Goal: Task Accomplishment & Management: Manage account settings

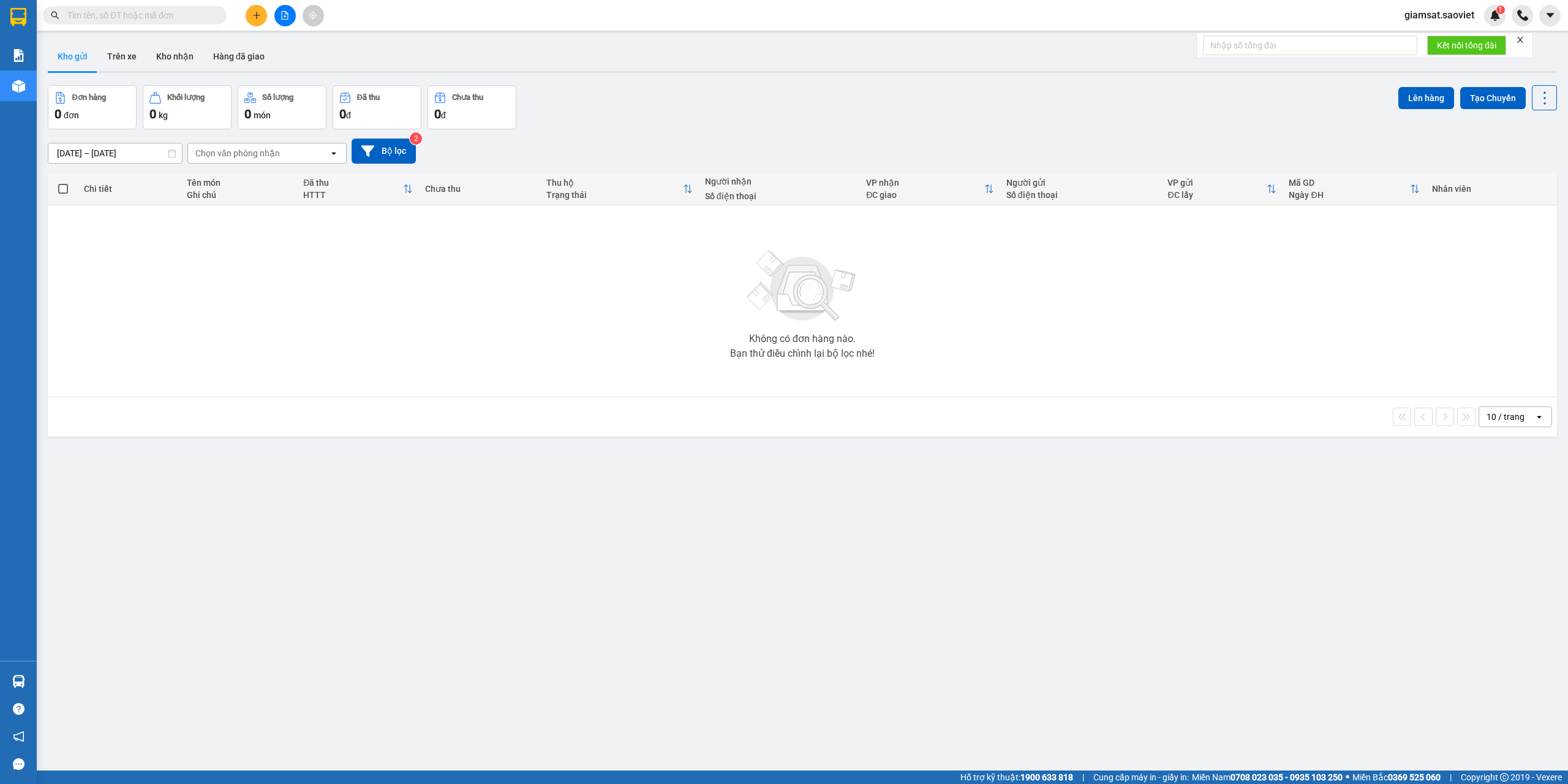
click at [144, 16] on input "text" at bounding box center [139, 16] width 144 height 13
paste input "0968139522"
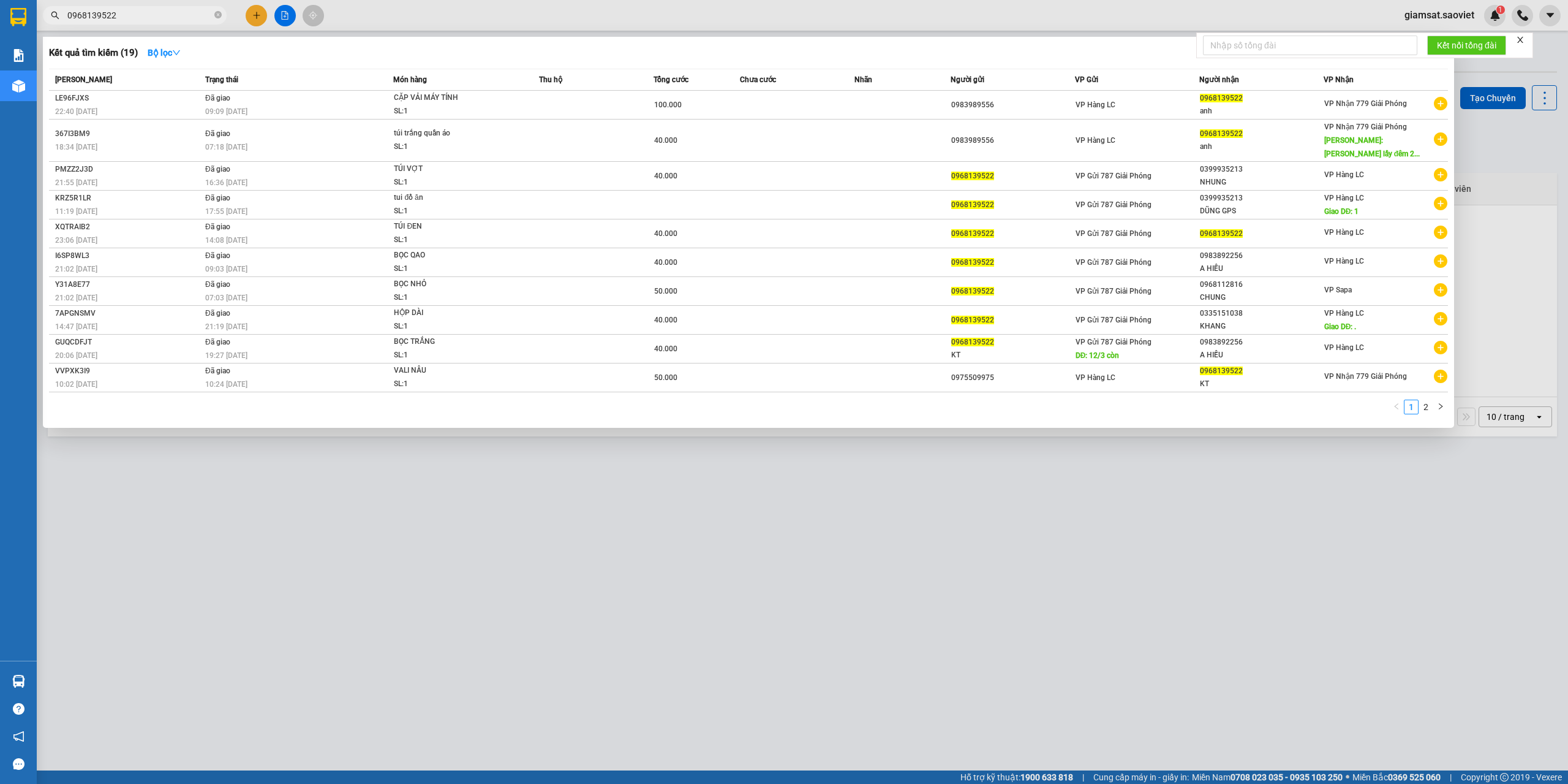
type input "0968139522"
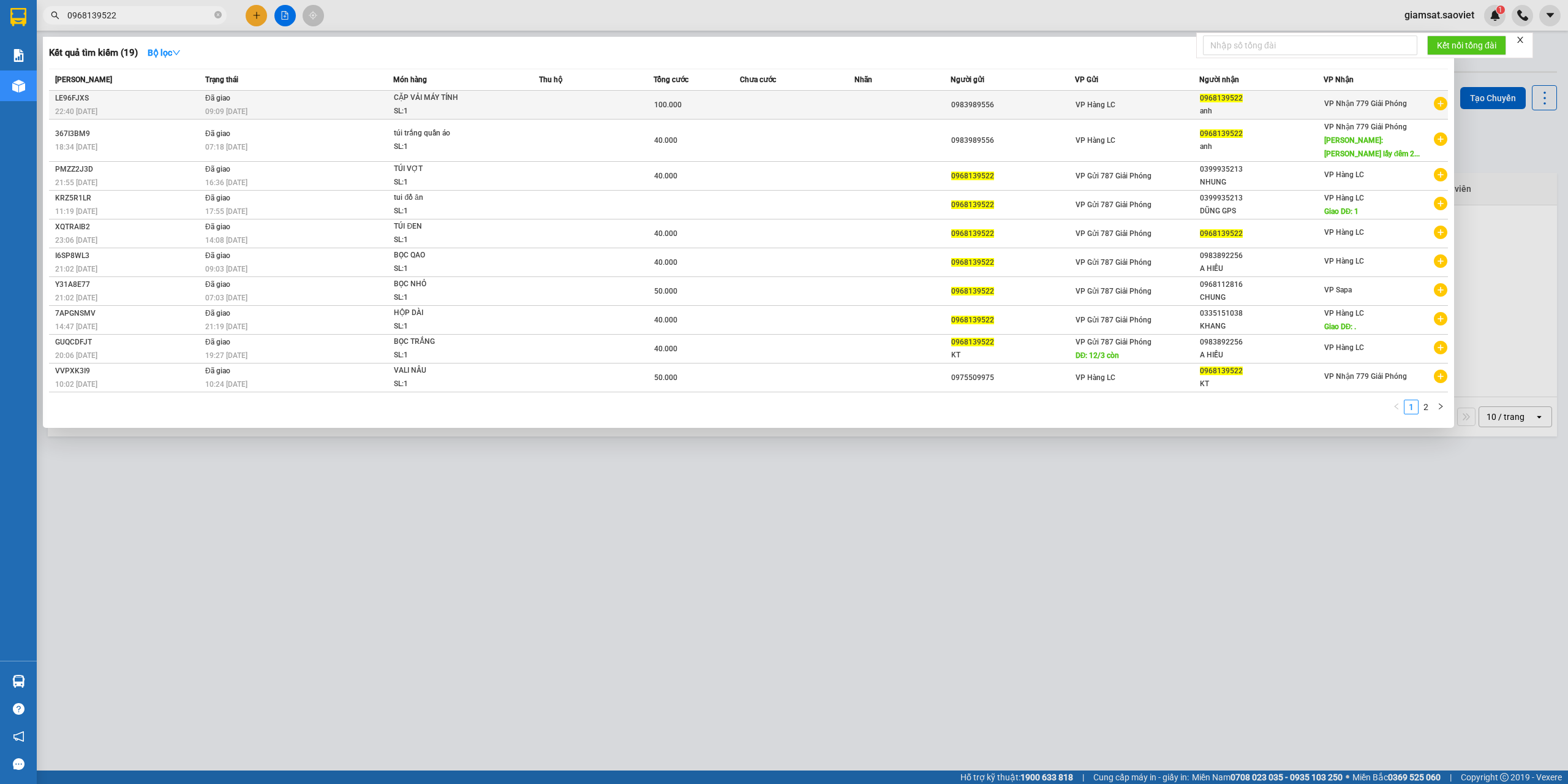
click at [373, 96] on td "Đã giao 09:09 - 13/08" at bounding box center [297, 105] width 191 height 29
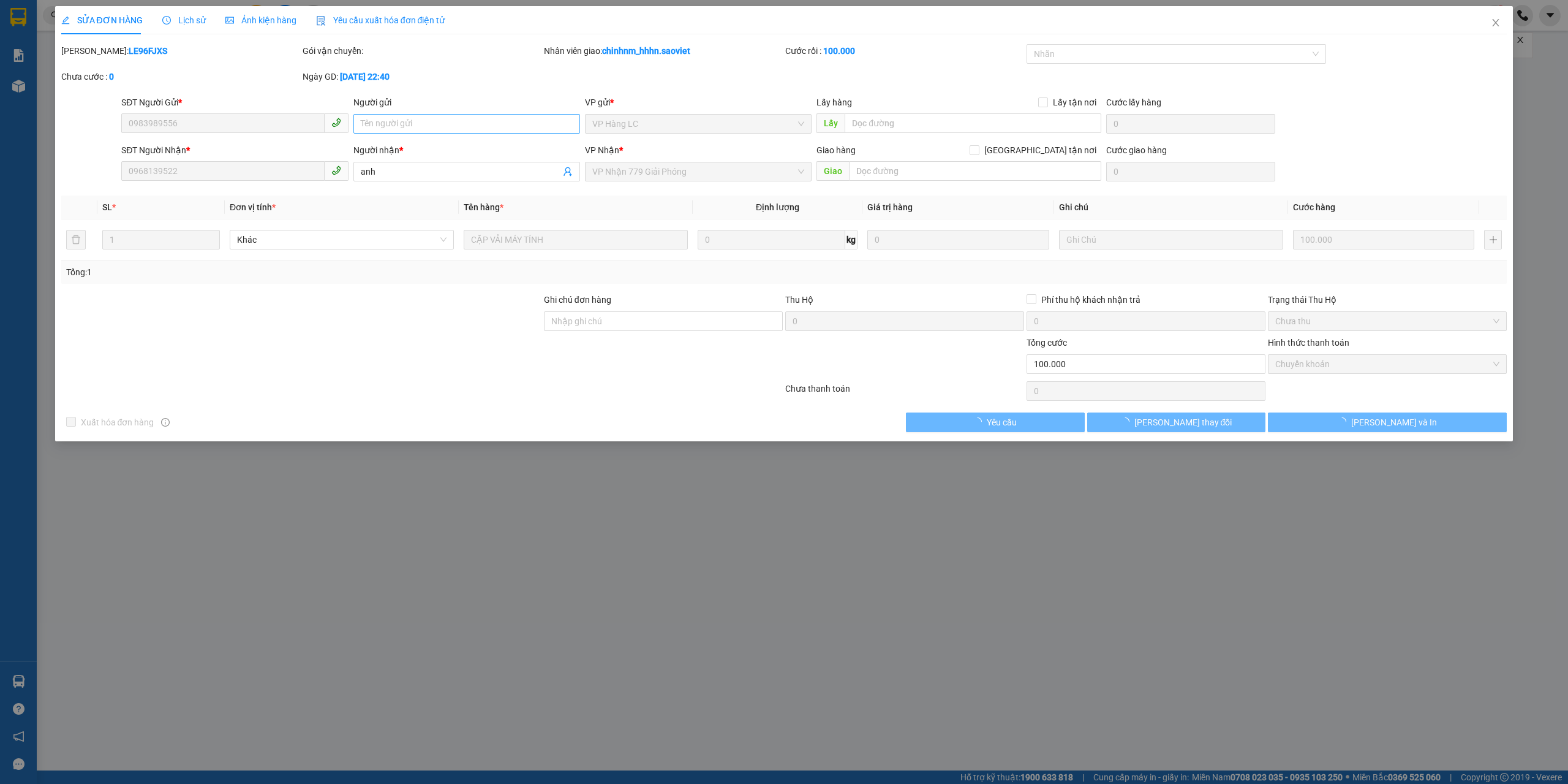
type input "0983989556"
type input "0968139522"
type input "anh"
type input "100.000"
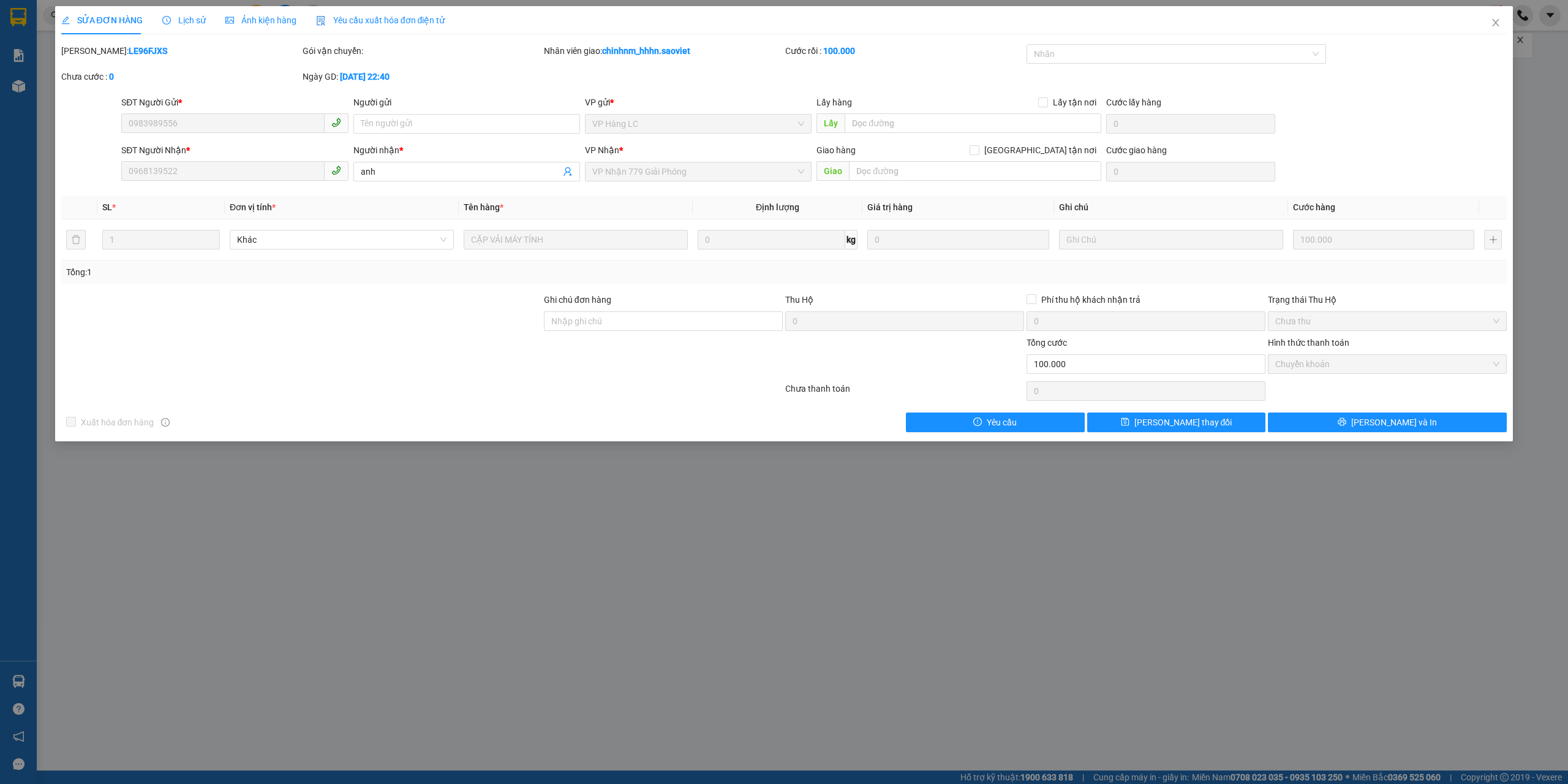
click at [250, 522] on div "SỬA ĐƠN HÀNG Lịch sử Ảnh kiện hàng Yêu cầu xuất hóa đơn điện tử Total Paid Fee …" at bounding box center [784, 392] width 1568 height 784
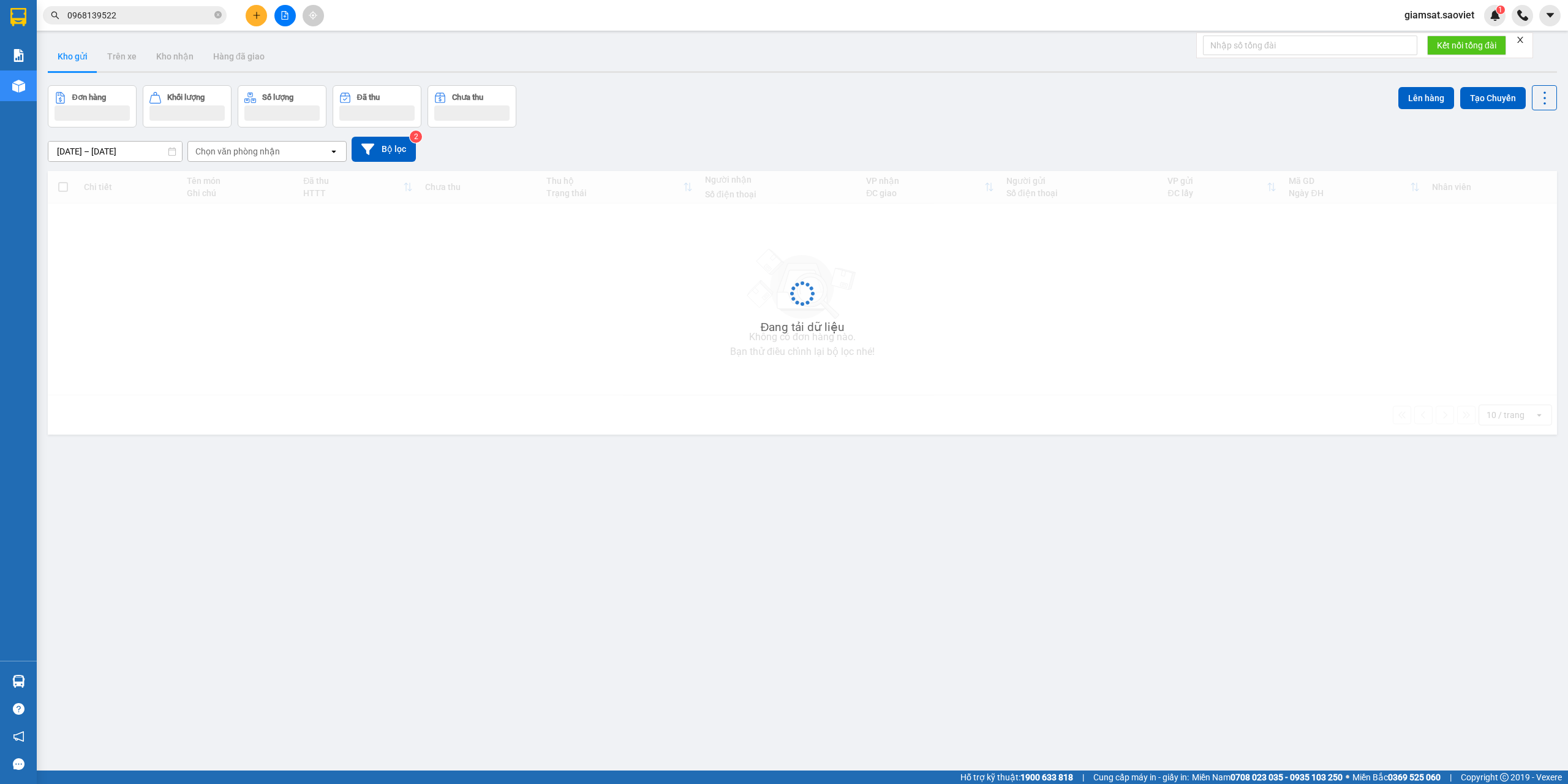
click at [386, 532] on div "ver 1.8.137 Kho gửi Trên xe Kho nhận Hàng đã giao Đơn hàng Khối lượng Số lượng …" at bounding box center [802, 429] width 1519 height 784
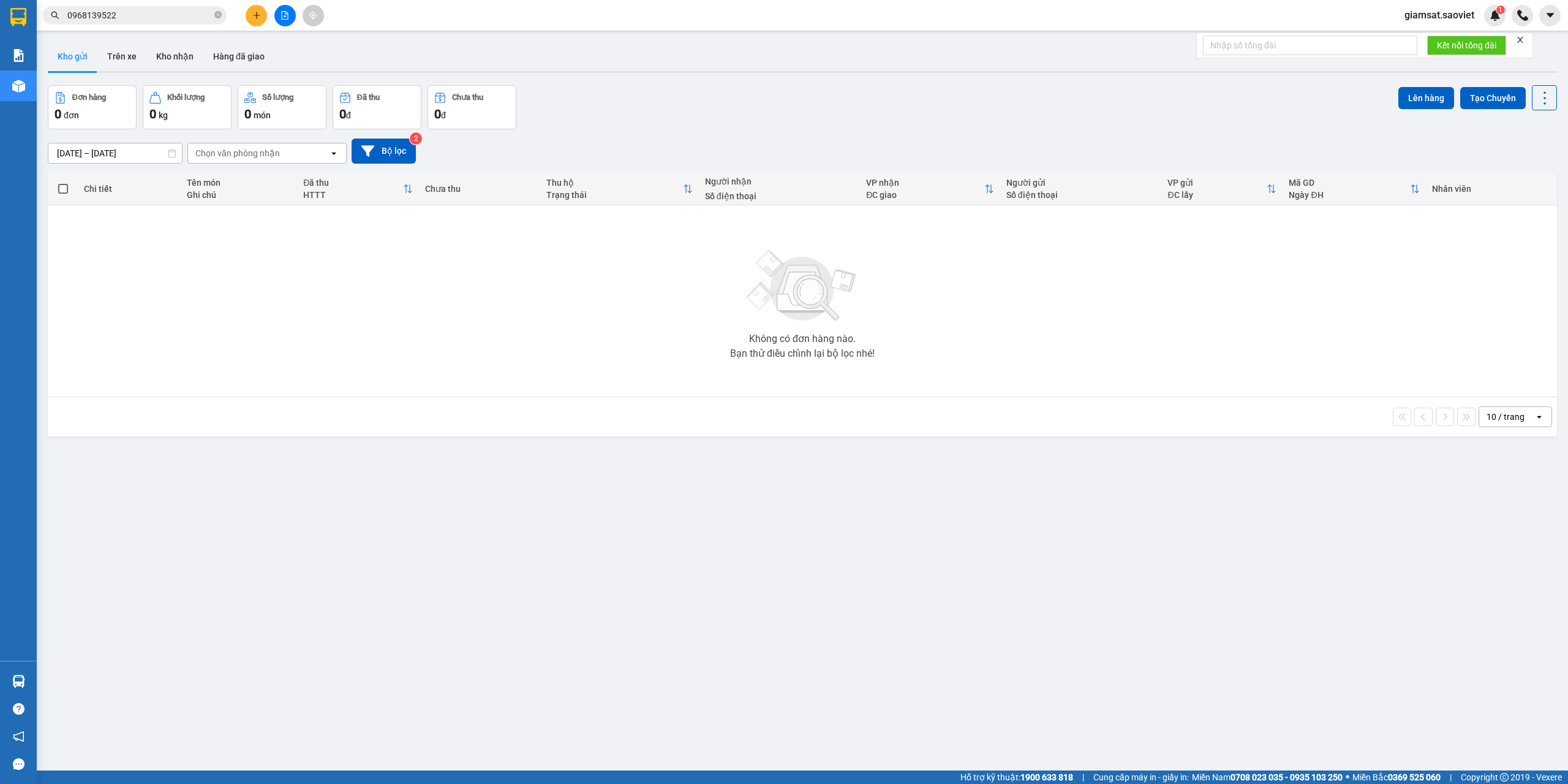
click at [144, 22] on span "0968139522" at bounding box center [135, 15] width 184 height 19
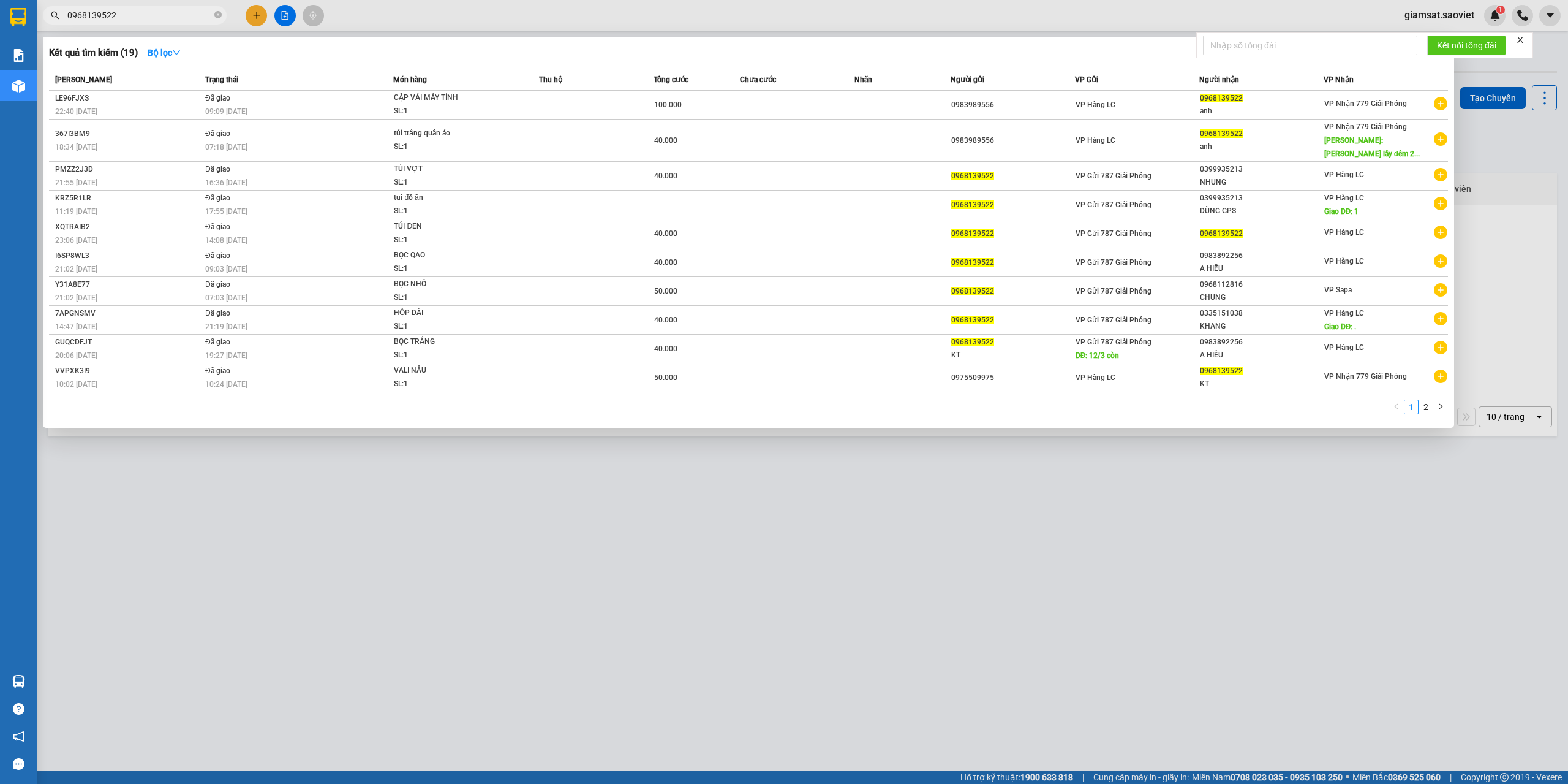
click at [154, 18] on input "0968139522" at bounding box center [139, 16] width 144 height 13
click at [154, 17] on input "0968139522" at bounding box center [139, 16] width 144 height 13
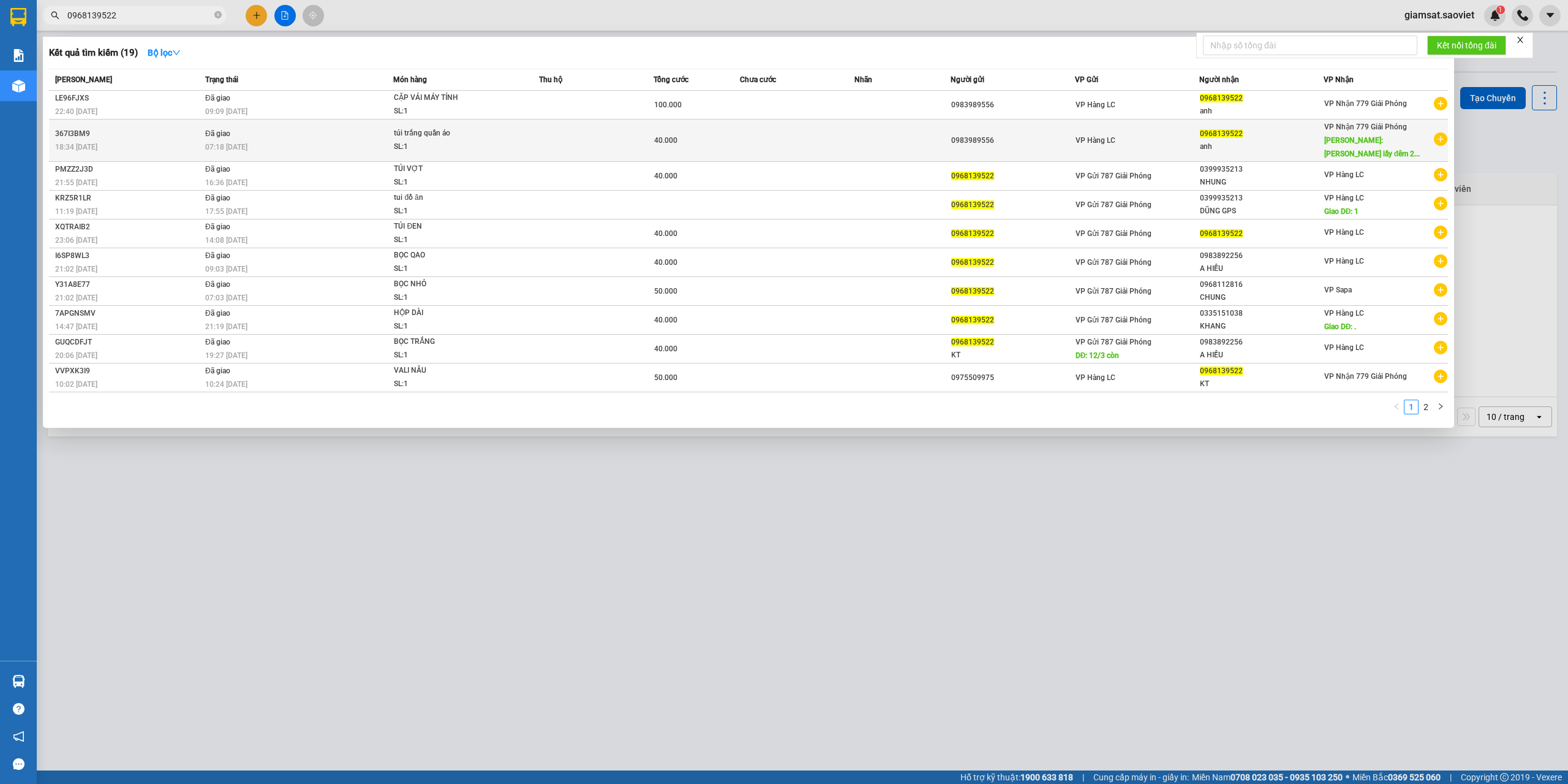
click at [153, 141] on div "18:34 - 24/07" at bounding box center [129, 147] width 147 height 13
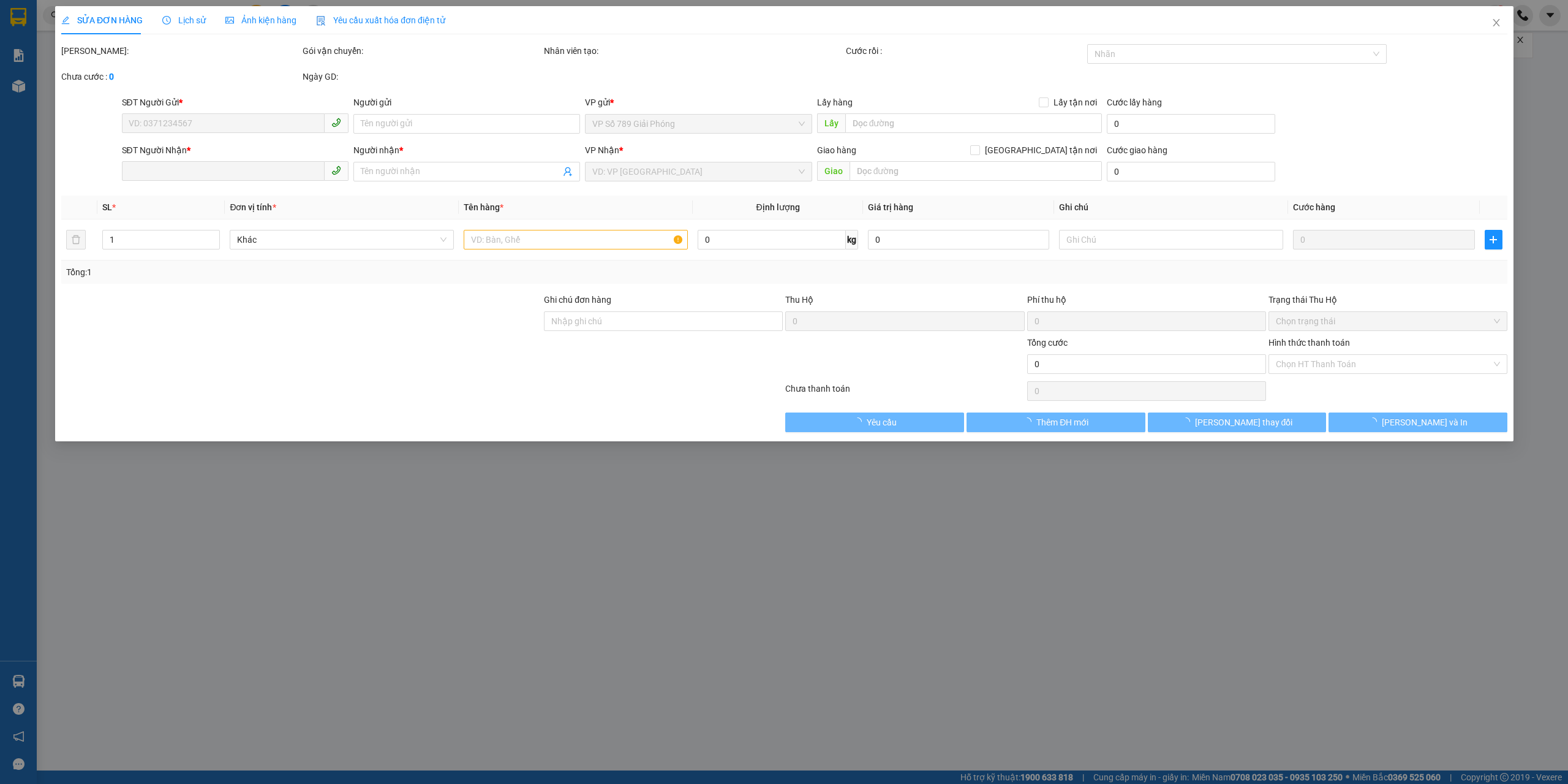
type input "0983989556"
type input "0968139522"
type input "anh"
type input "Hiêus Khách lấy đêm 25/7"
type input "40.000"
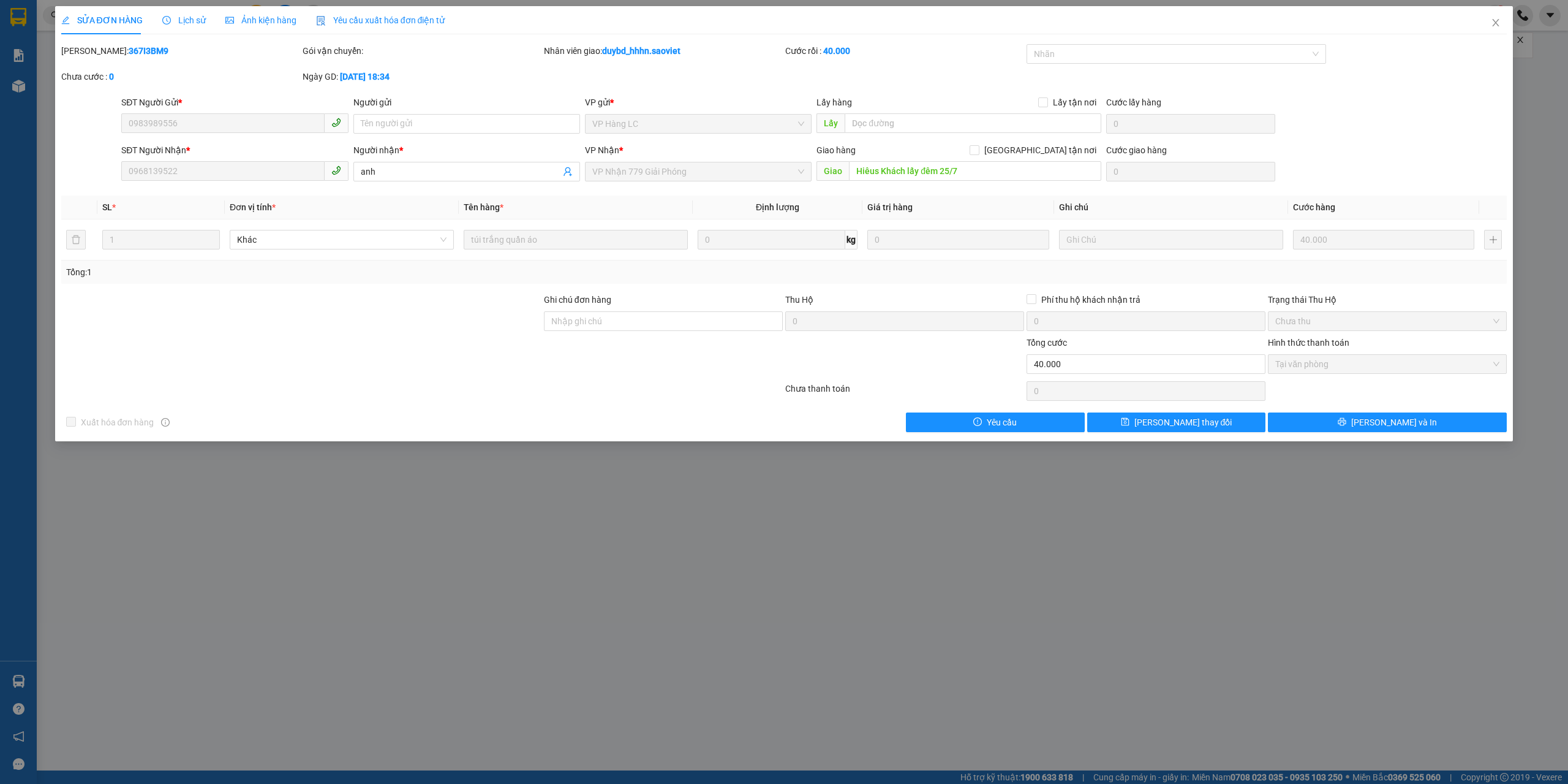
click at [556, 500] on div "SỬA ĐƠN HÀNG Lịch sử Ảnh kiện hàng Yêu cầu xuất hóa đơn điện tử Total Paid Fee …" at bounding box center [784, 392] width 1568 height 784
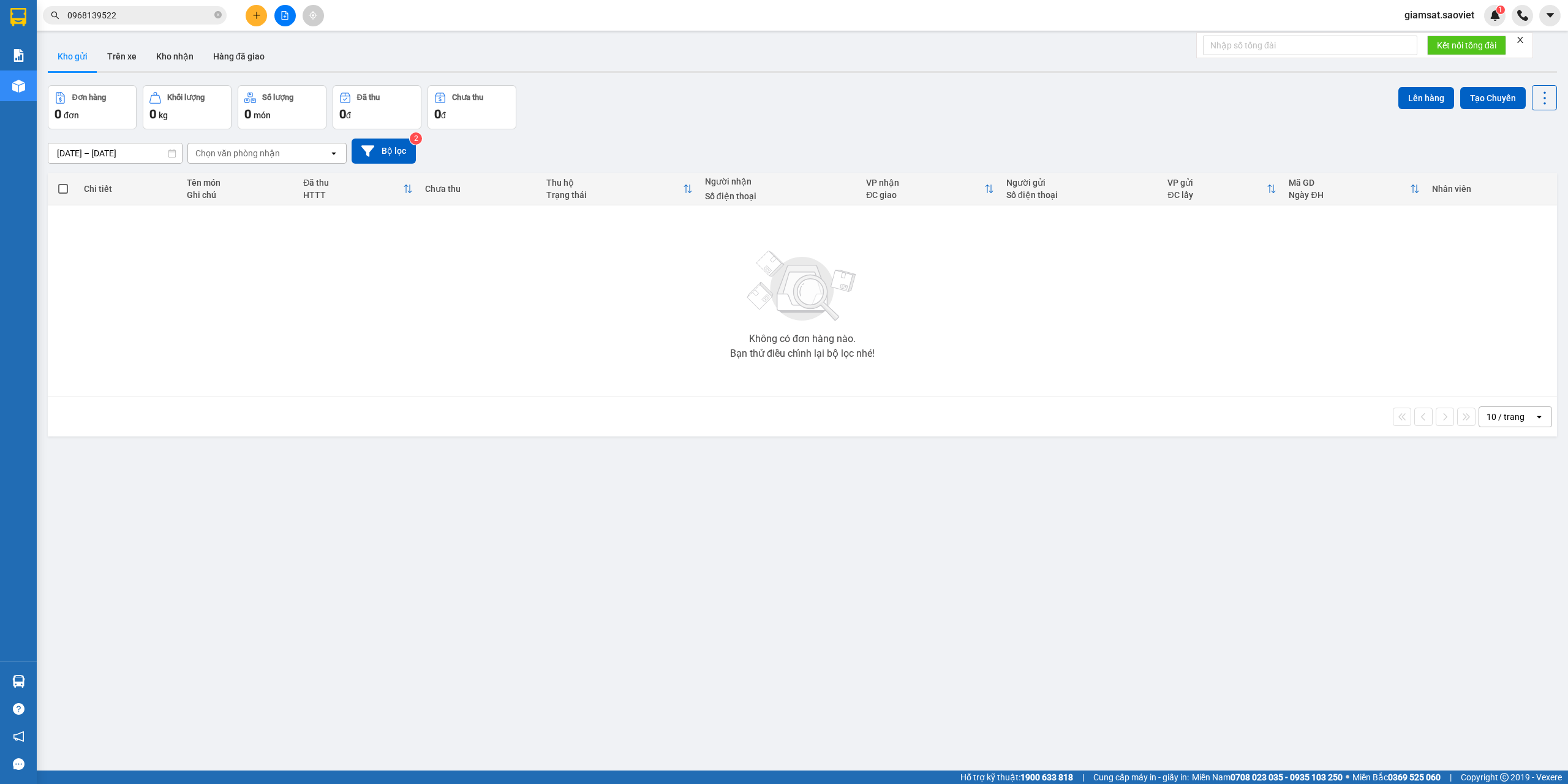
click at [123, 16] on input "0968139522" at bounding box center [139, 16] width 144 height 13
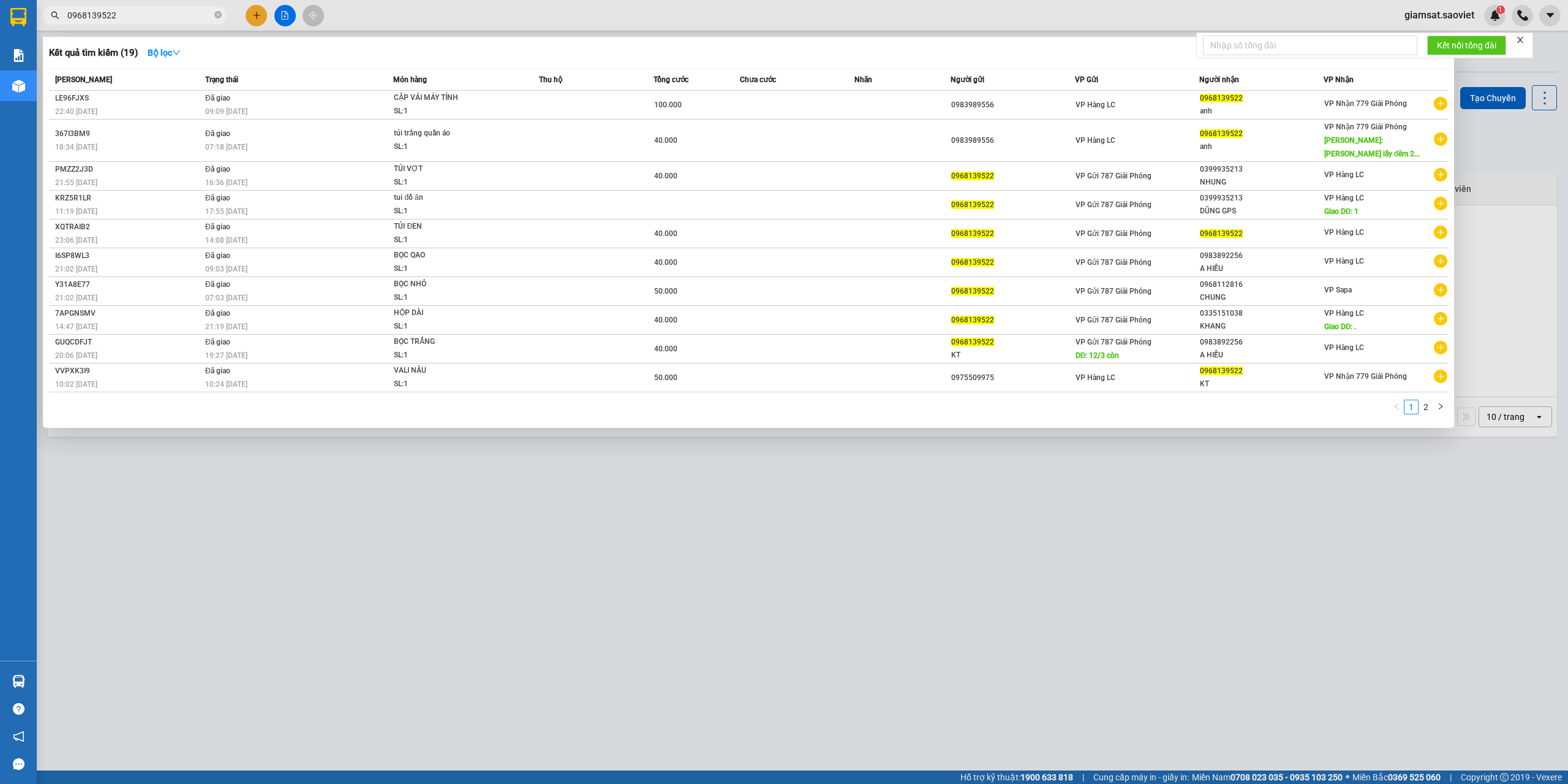
click at [123, 16] on input "0968139522" at bounding box center [139, 16] width 144 height 13
click at [124, 16] on input "0968139522" at bounding box center [139, 16] width 144 height 13
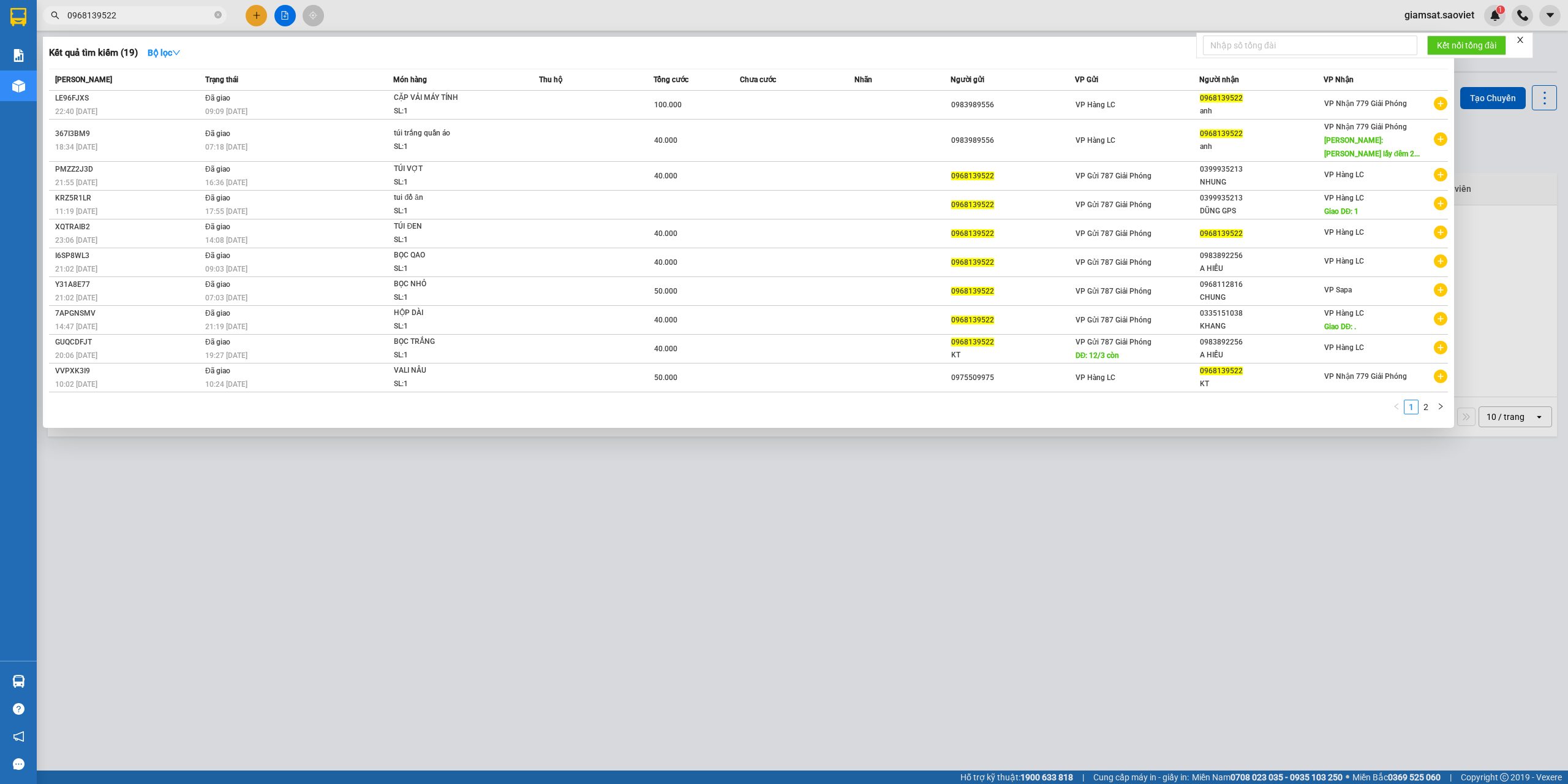
click at [124, 16] on input "0968139522" at bounding box center [139, 16] width 144 height 13
click at [333, 167] on td "Đã giao 16:36 - 18/06" at bounding box center [297, 176] width 191 height 29
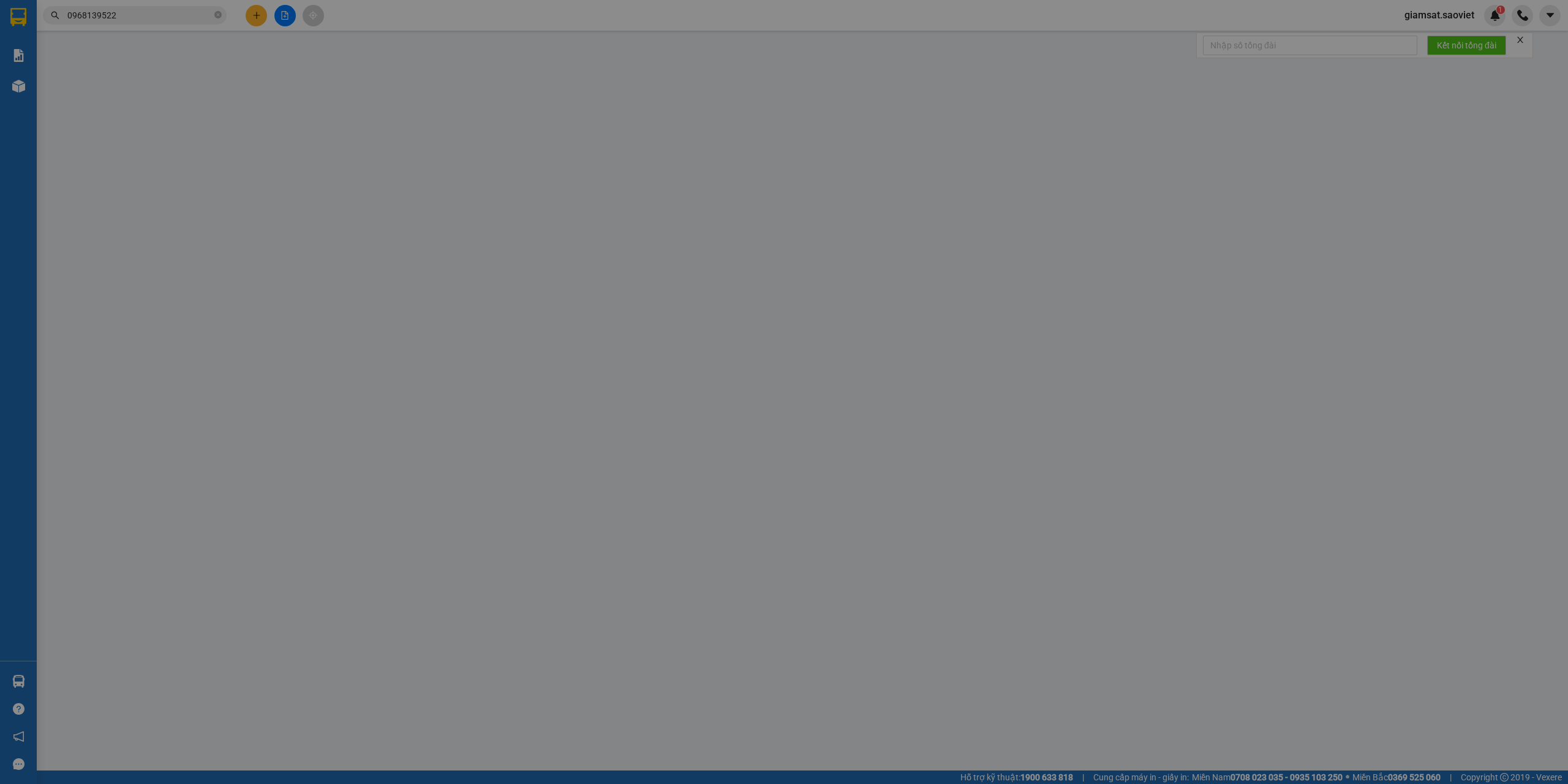
type input "0968139522"
type input "0399935213"
type input "NHUNG"
type input "40.000"
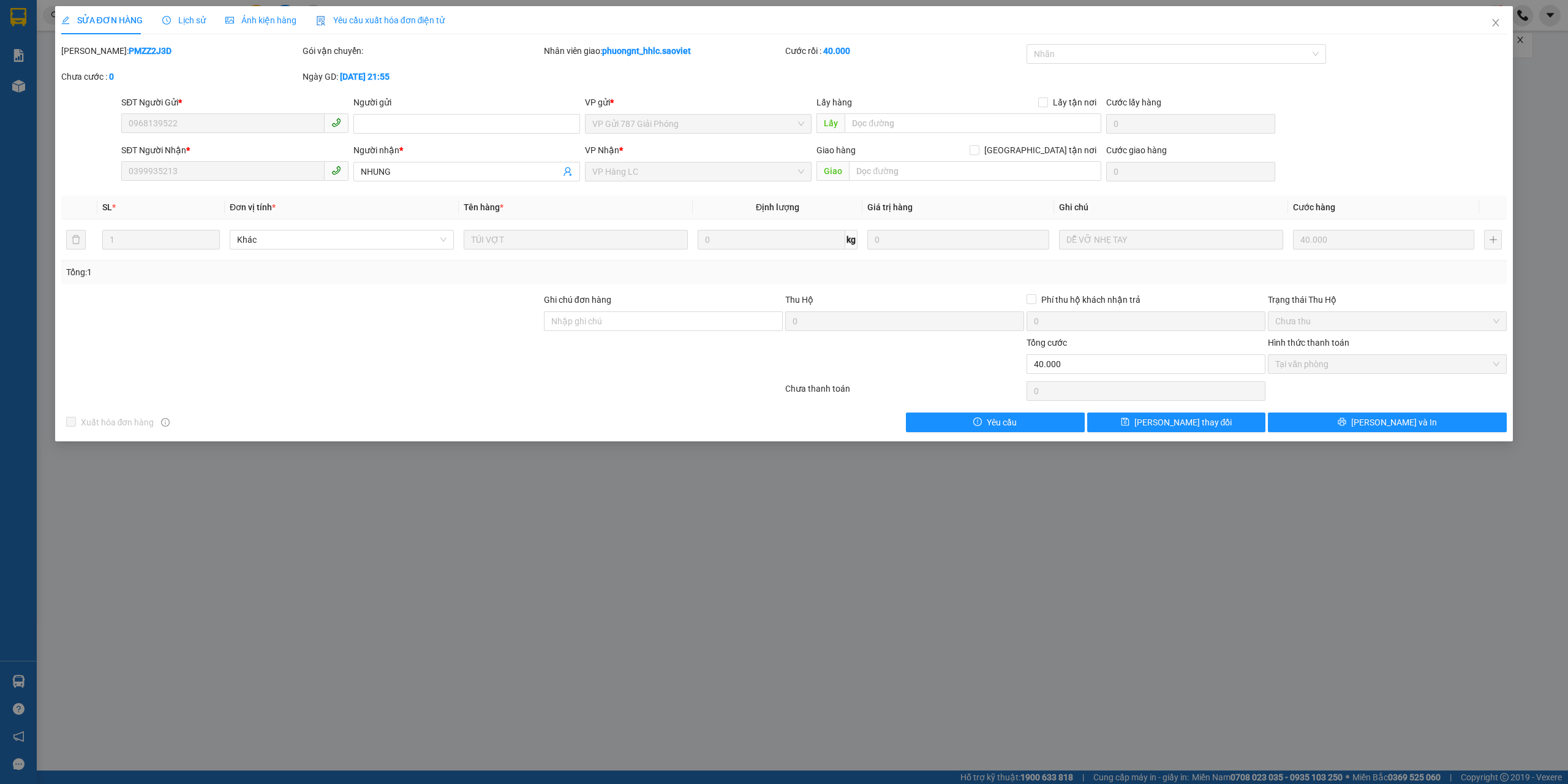
click at [935, 511] on div "SỬA ĐƠN HÀNG Lịch sử Ảnh kiện hàng Yêu cầu xuất hóa đơn điện tử Total Paid Fee …" at bounding box center [784, 392] width 1568 height 784
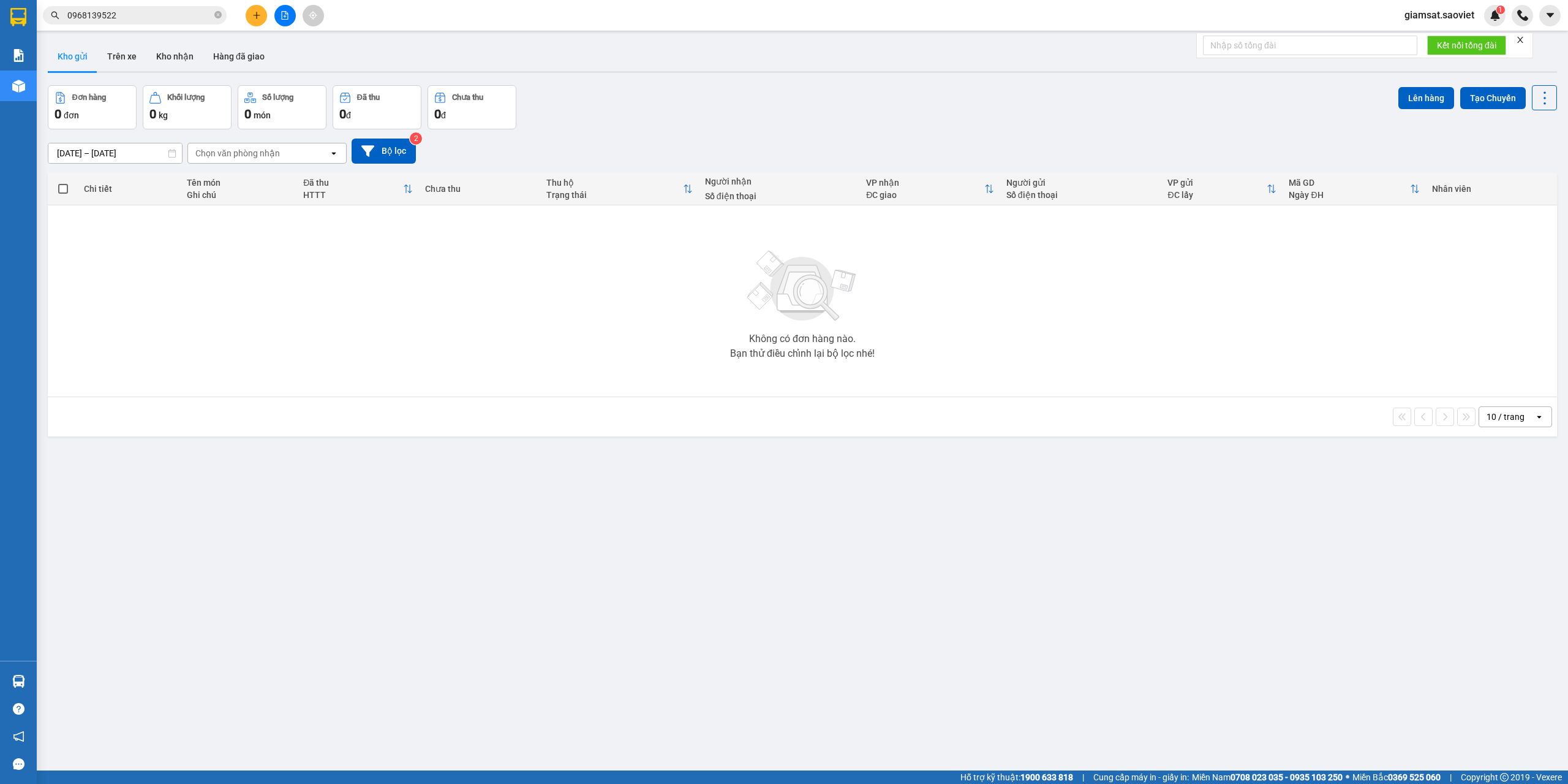
click at [110, 28] on div "Kết quả tìm kiếm ( 19 ) Bộ lọc Mã ĐH Trạng thái Món hàng Thu hộ Tổng cước Chưa …" at bounding box center [784, 15] width 1568 height 30
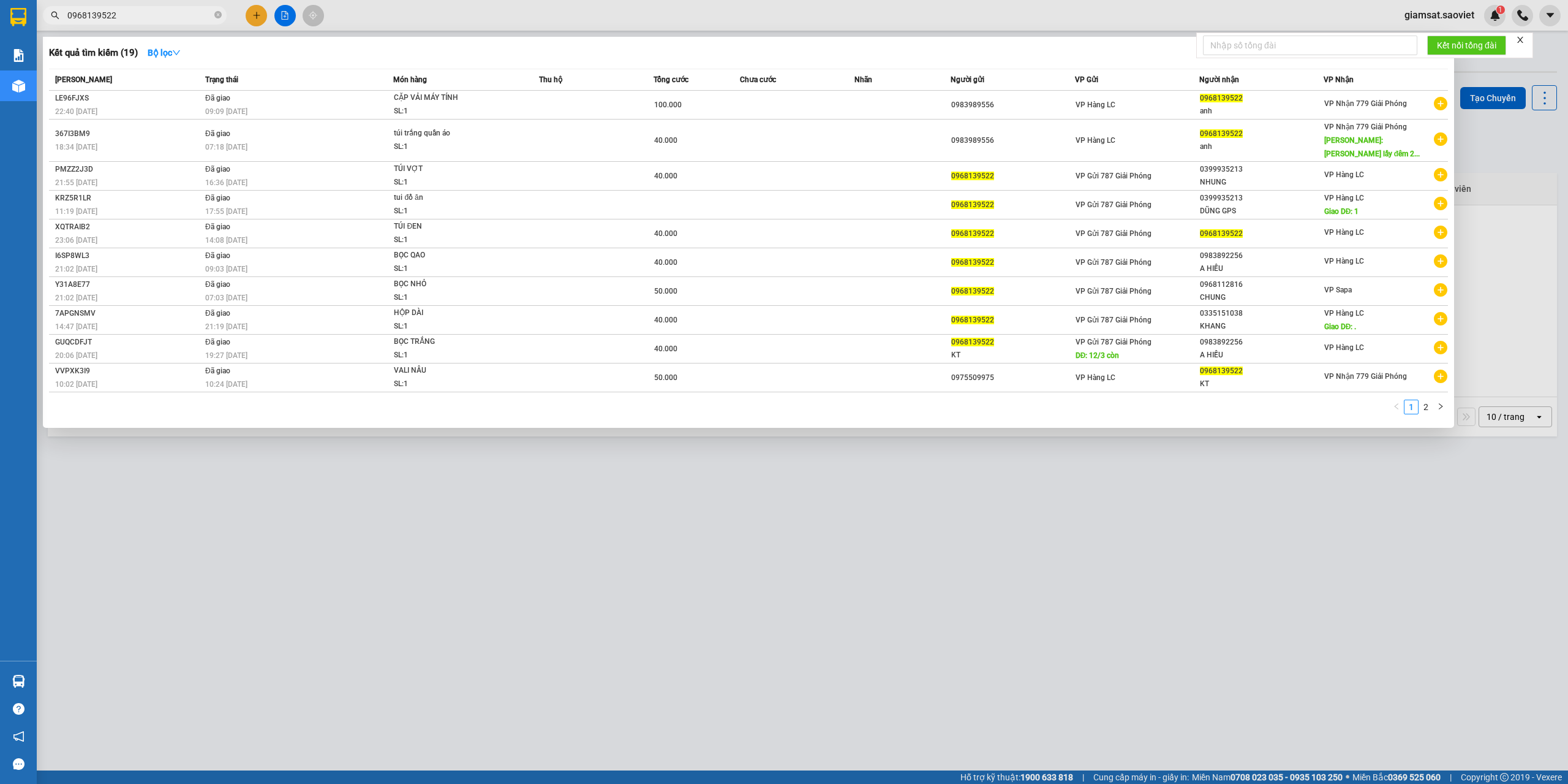
click at [118, 23] on span "0968139522" at bounding box center [135, 15] width 184 height 19
click at [125, 15] on input "0968139522" at bounding box center [139, 16] width 144 height 13
click at [125, 14] on input "0968139522" at bounding box center [139, 16] width 144 height 13
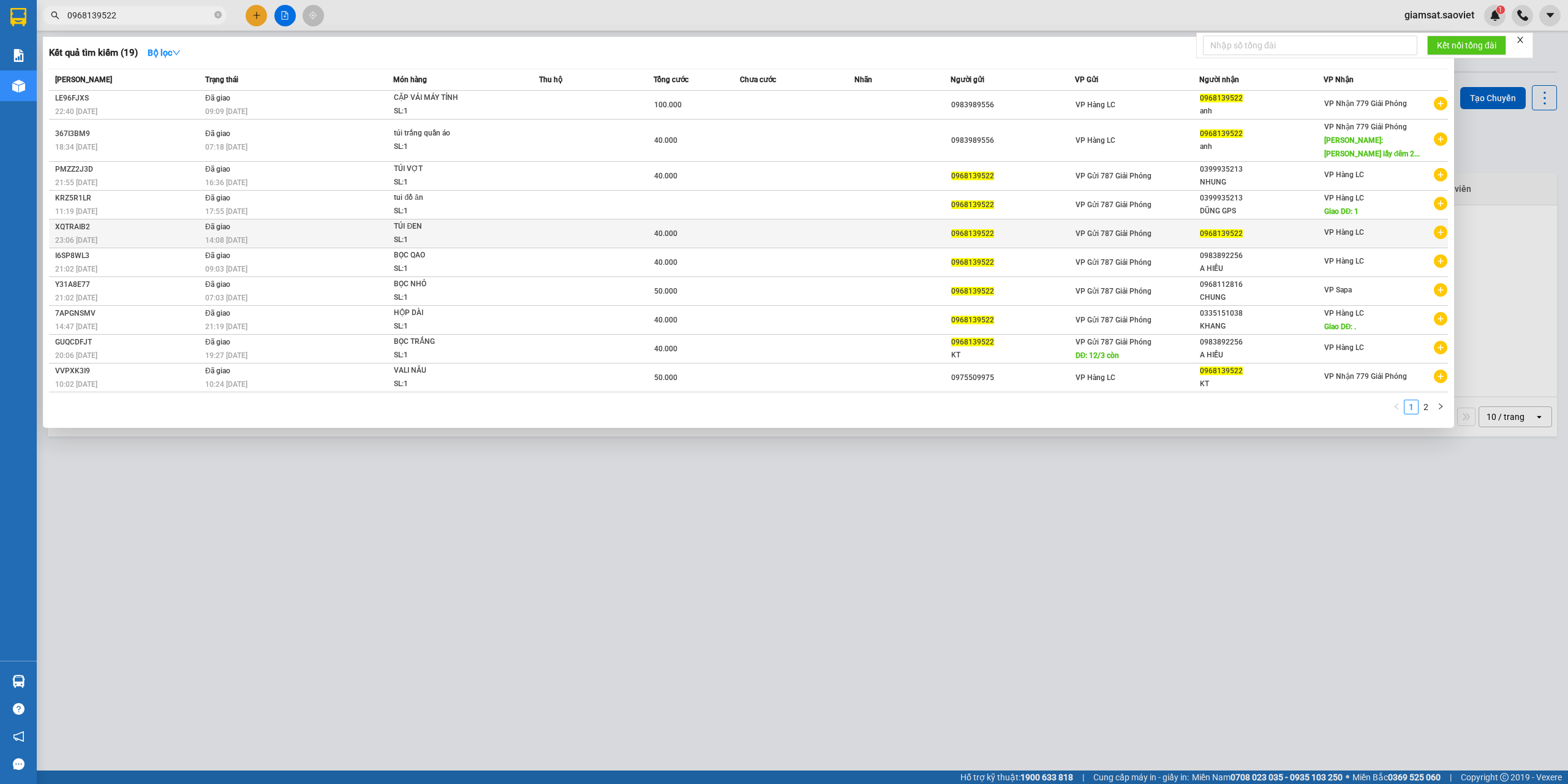
click at [649, 242] on td at bounding box center [596, 233] width 115 height 29
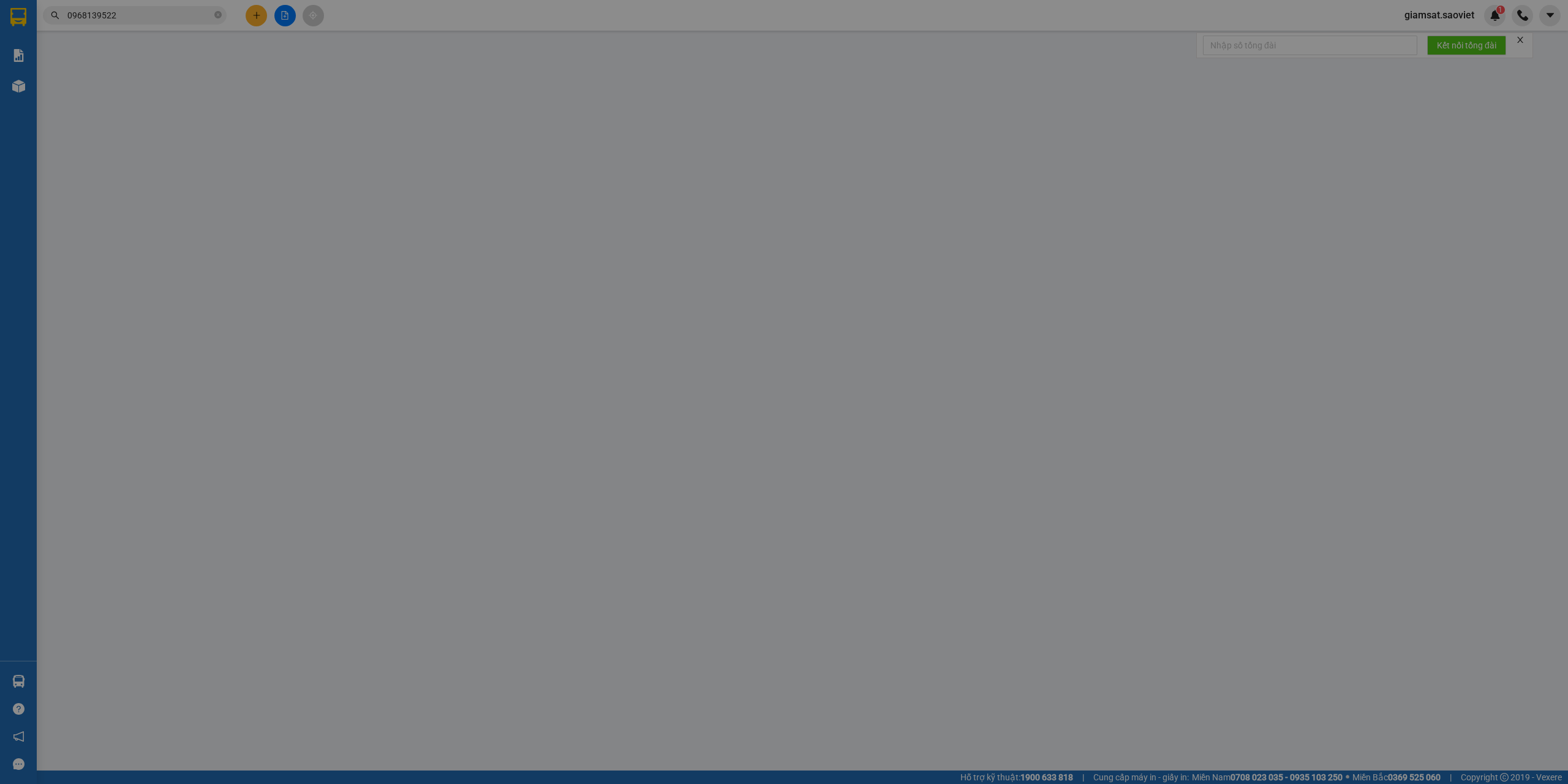
type input "0968139522"
type input "40.000"
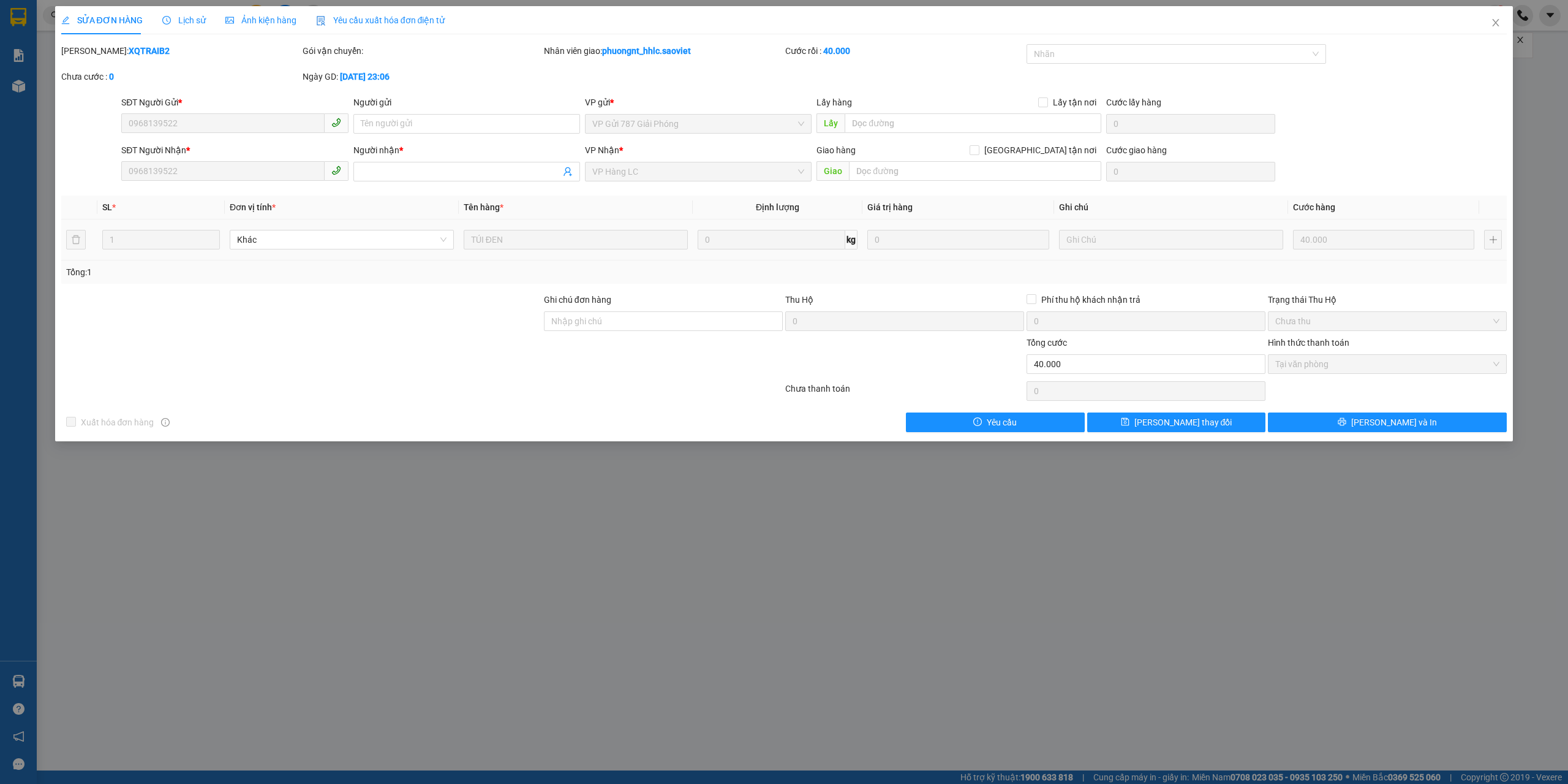
click at [802, 535] on div "SỬA ĐƠN HÀNG Lịch sử Ảnh kiện hàng Yêu cầu xuất hóa đơn điện tử Total Paid Fee …" at bounding box center [784, 392] width 1568 height 784
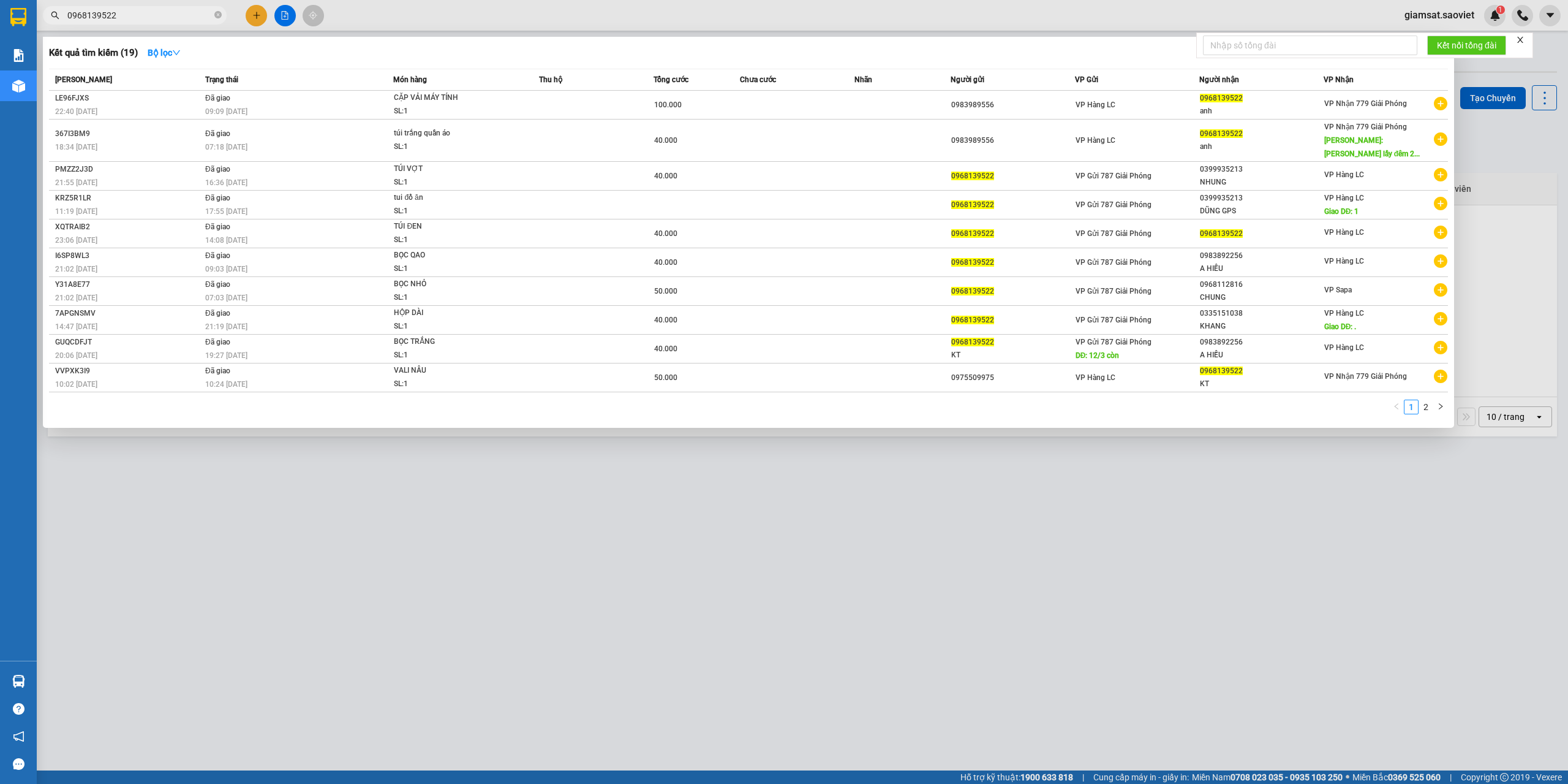
click at [159, 16] on input "0968139522" at bounding box center [139, 16] width 144 height 13
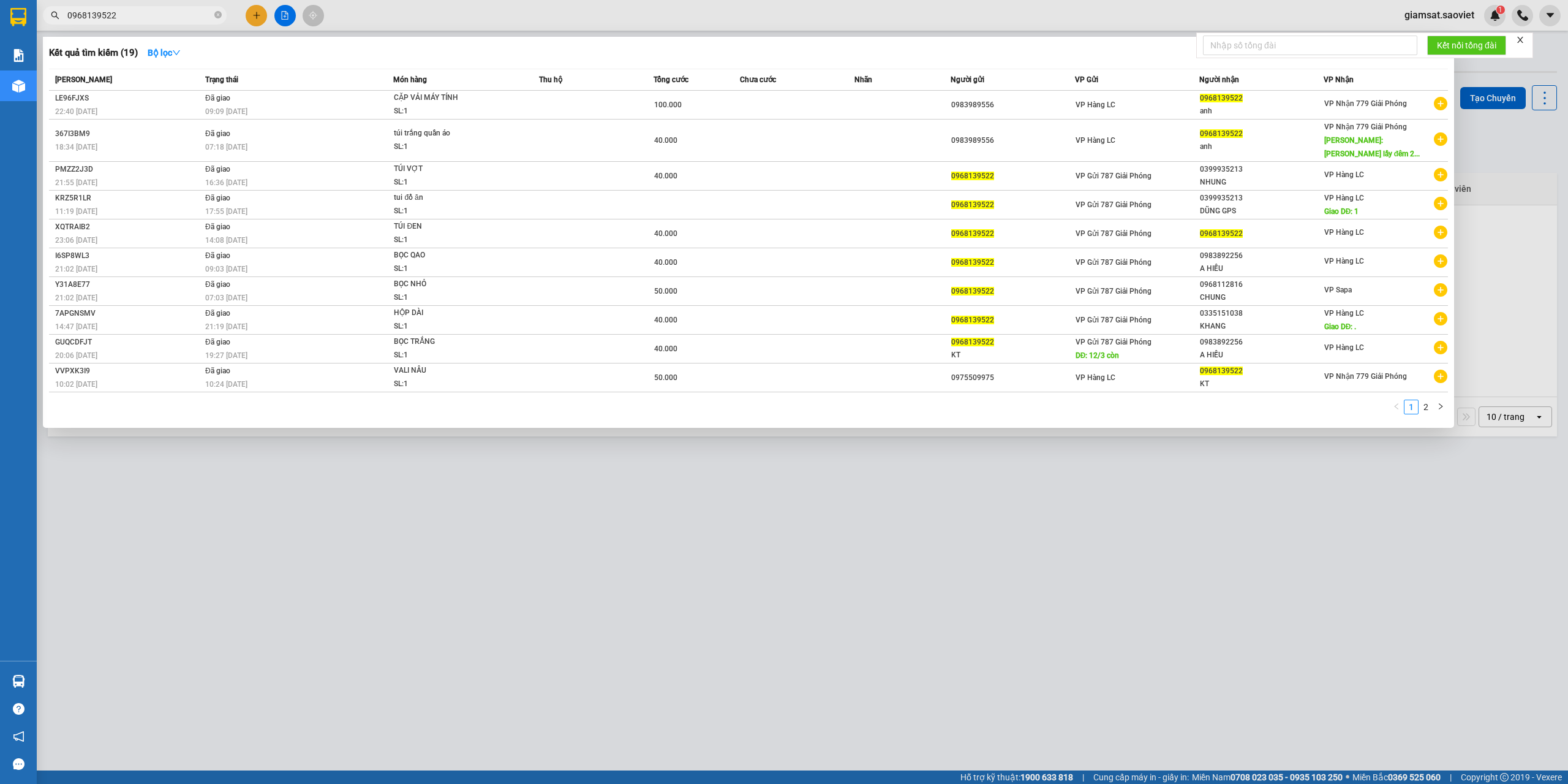
click at [159, 16] on input "0968139522" at bounding box center [139, 16] width 144 height 13
